Goal: Use online tool/utility: Utilize a website feature to perform a specific function

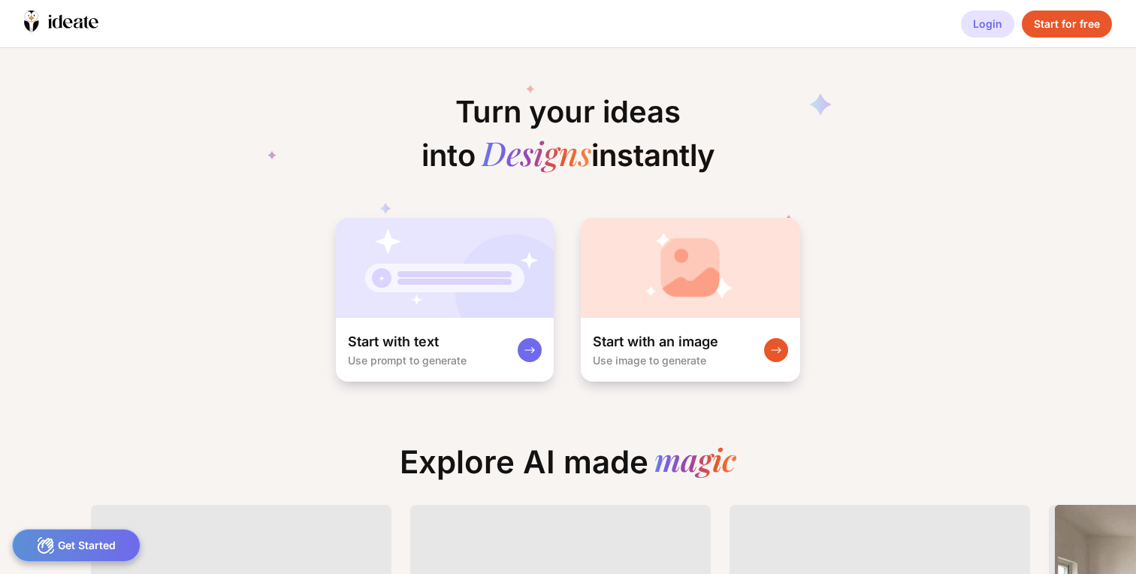
click at [1001, 20] on div "Login" at bounding box center [987, 24] width 53 height 27
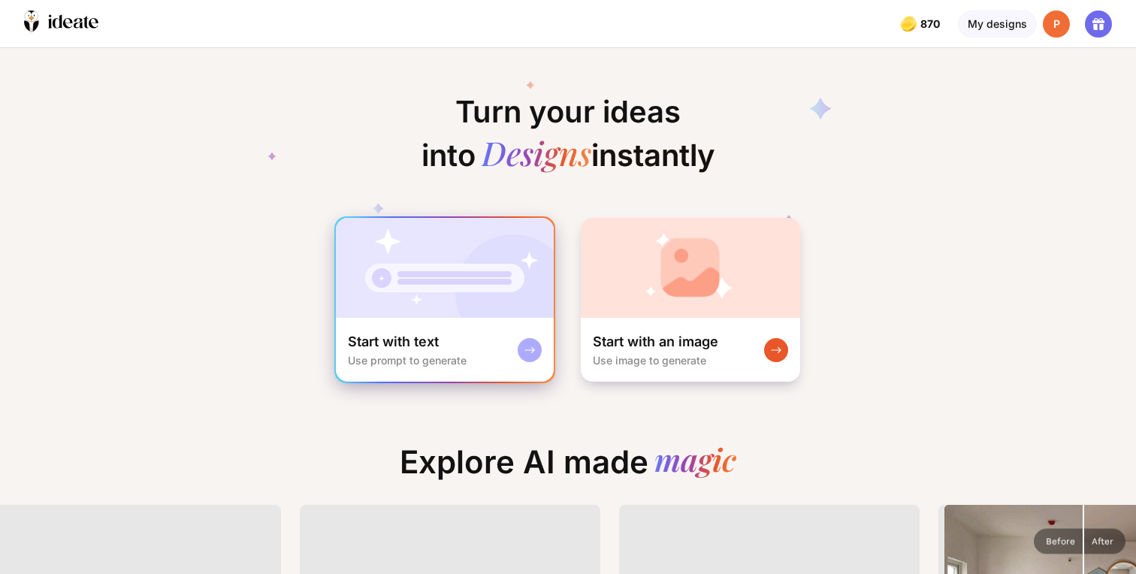
click at [403, 328] on div "Start with text Use prompt to generate" at bounding box center [445, 350] width 218 height 64
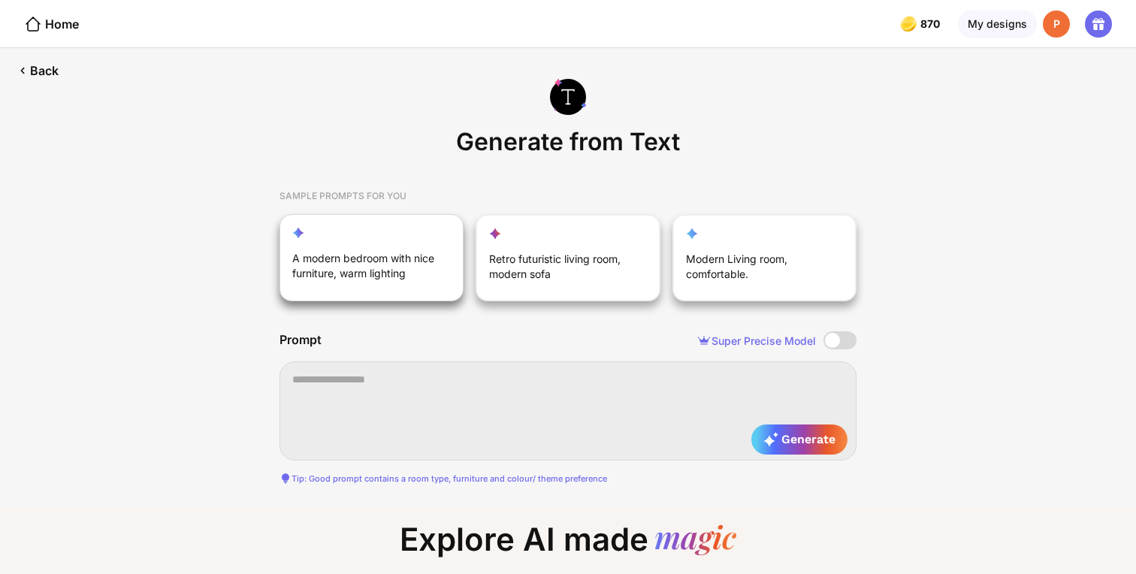
click at [356, 299] on div "A modern bedroom with nice furniture, warm lighting" at bounding box center [372, 257] width 184 height 87
type textarea "**********"
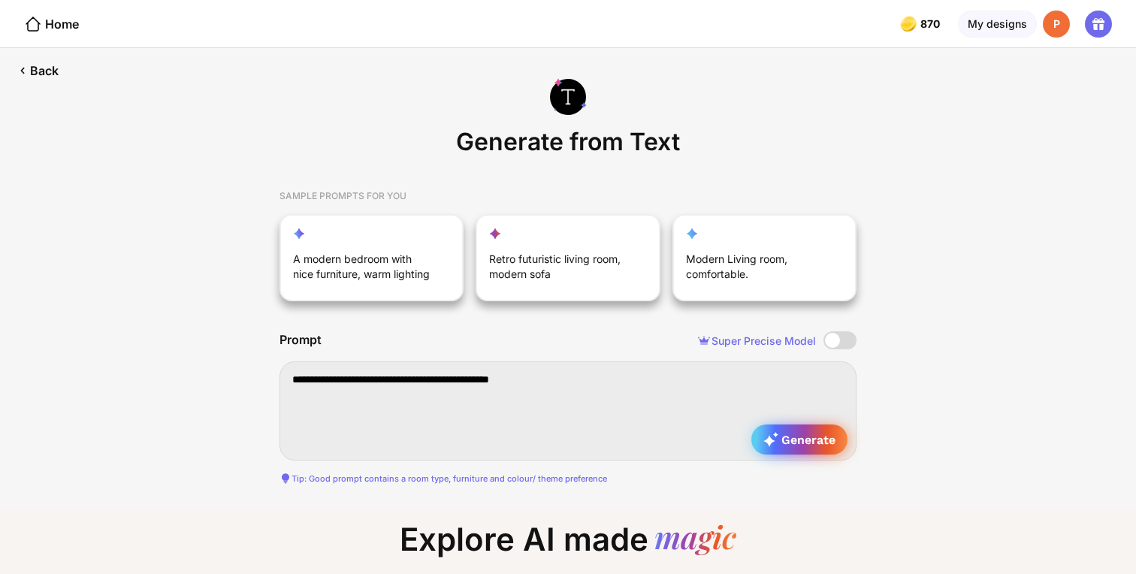
click at [816, 443] on span "Generate" at bounding box center [799, 439] width 72 height 15
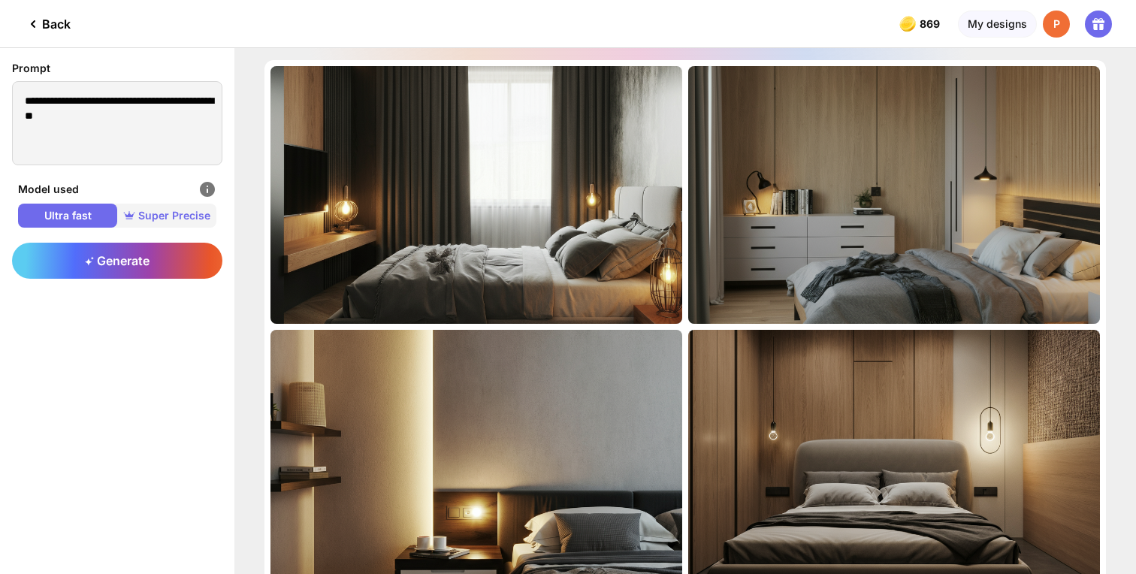
click at [161, 215] on span "Super Precise" at bounding box center [166, 215] width 99 height 15
click at [147, 268] on div "Generate" at bounding box center [117, 261] width 210 height 36
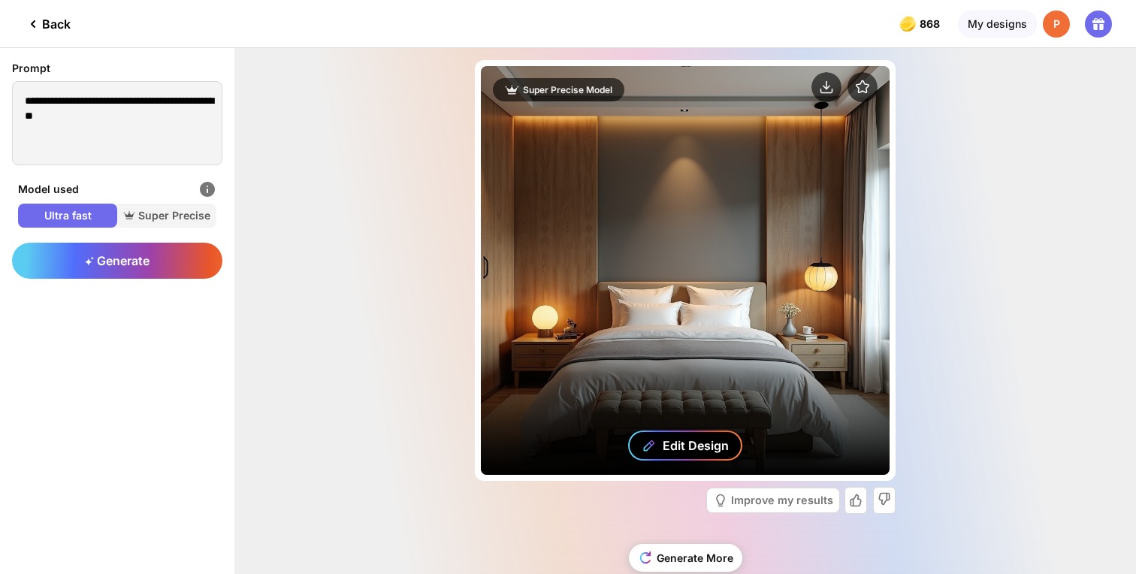
click at [657, 443] on div "Edit Design" at bounding box center [685, 446] width 114 height 30
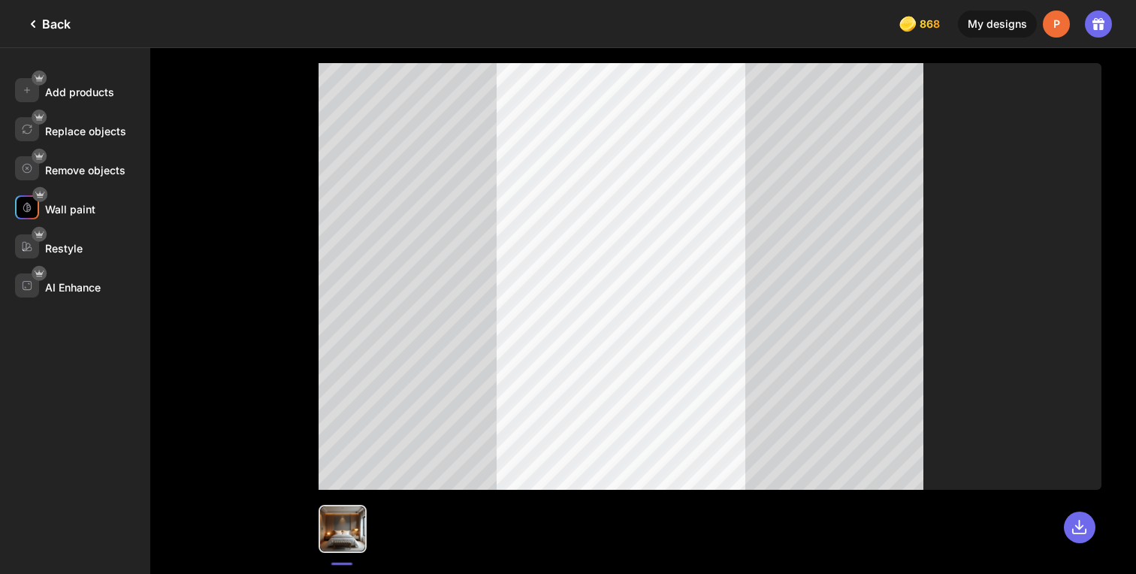
click at [60, 206] on div "Wall paint" at bounding box center [70, 209] width 50 height 13
